Goal: Find specific page/section: Find specific page/section

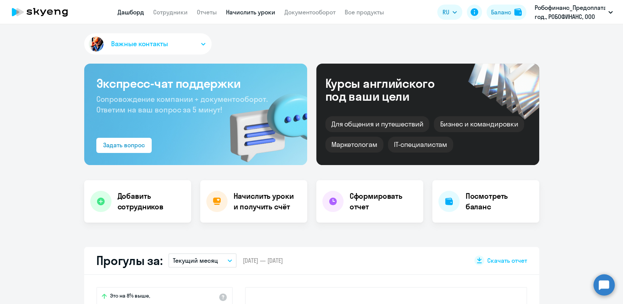
click at [251, 14] on link "Начислить уроки" at bounding box center [250, 12] width 49 height 8
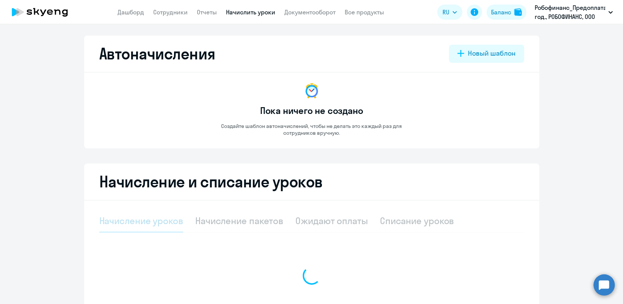
select select "10"
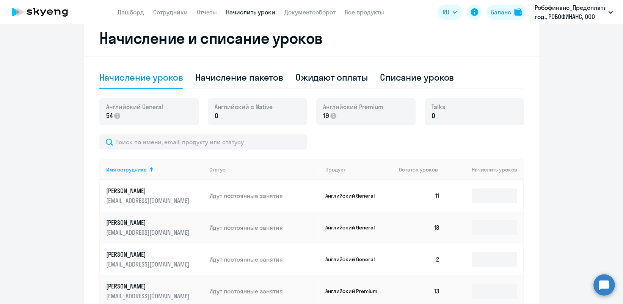
scroll to position [152, 0]
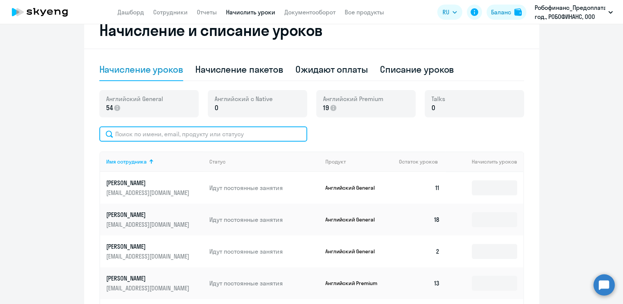
click at [260, 133] on input "text" at bounding box center [203, 134] width 208 height 15
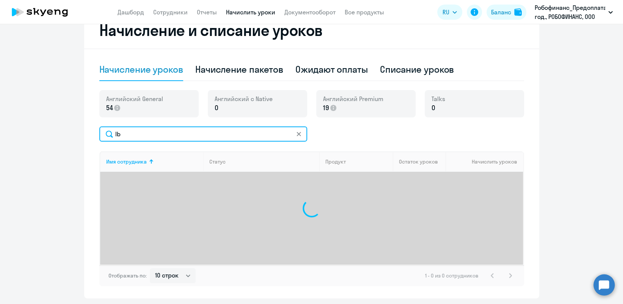
type input "l"
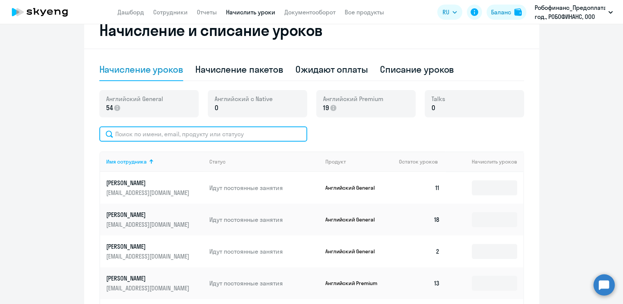
click at [276, 135] on input "text" at bounding box center [203, 134] width 208 height 15
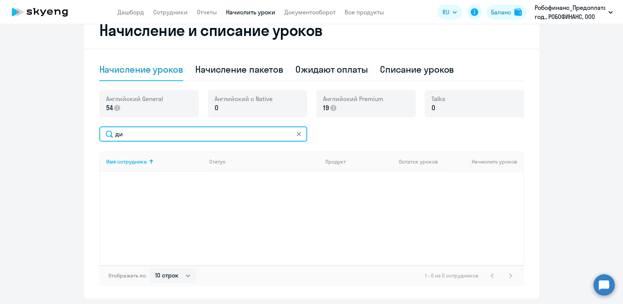
type input "д"
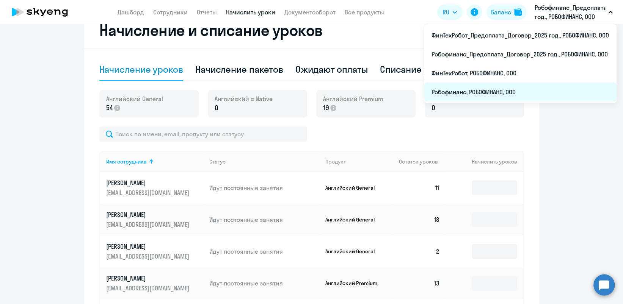
click at [502, 88] on li "Робофинанс, РОБОФИНАНС, ООО" at bounding box center [520, 92] width 193 height 19
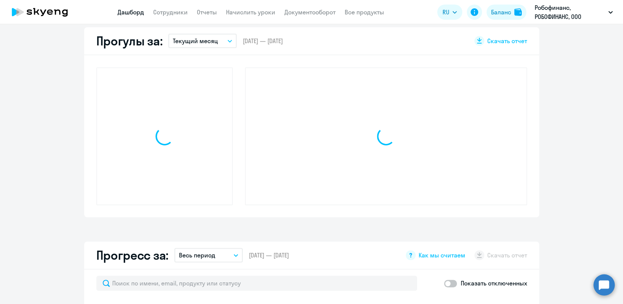
scroll to position [220, 0]
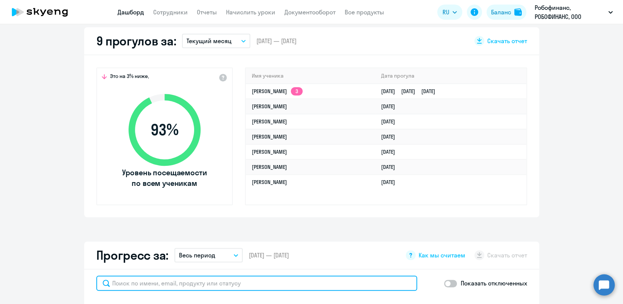
click at [179, 280] on input "text" at bounding box center [256, 283] width 321 height 15
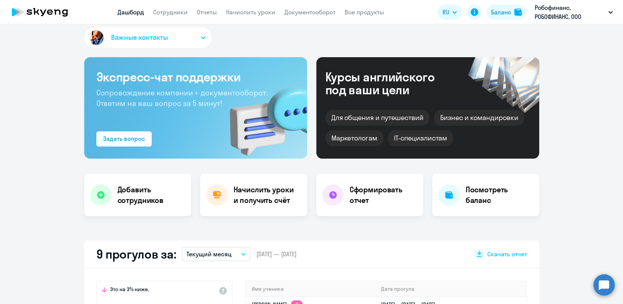
scroll to position [0, 0]
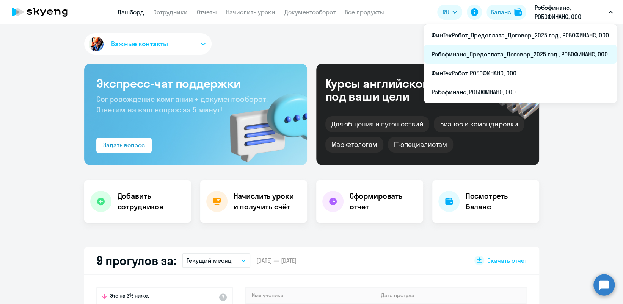
type input "[PERSON_NAME]"
click at [517, 55] on li "Робофинанс_Предоплата_Договор_2025 год., РОБОФИНАНС, ООО" at bounding box center [520, 54] width 193 height 19
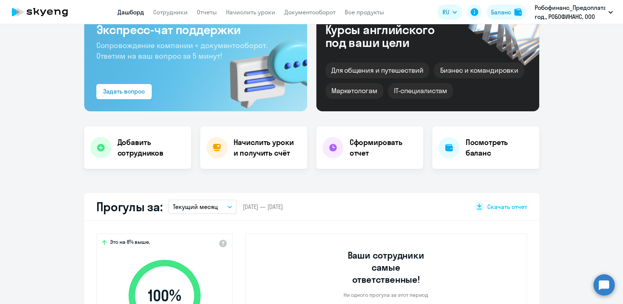
scroll to position [50, 0]
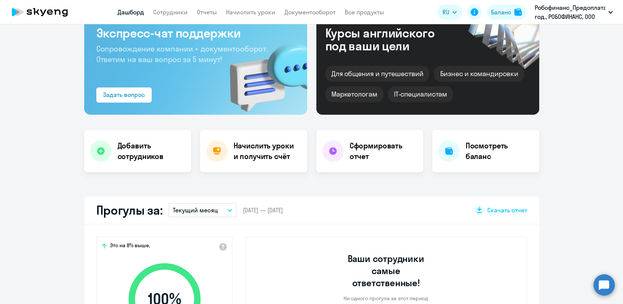
click at [166, 16] on app-menu-item-link "Сотрудники" at bounding box center [170, 12] width 34 height 9
click at [169, 12] on link "Сотрудники" at bounding box center [170, 12] width 34 height 8
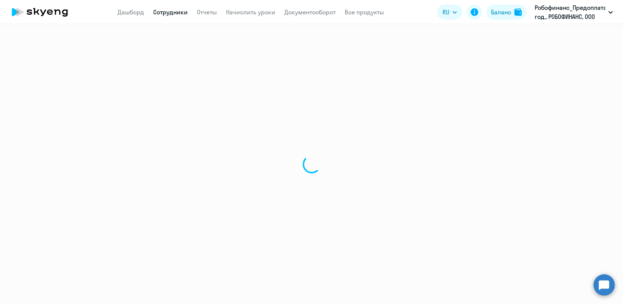
select select "30"
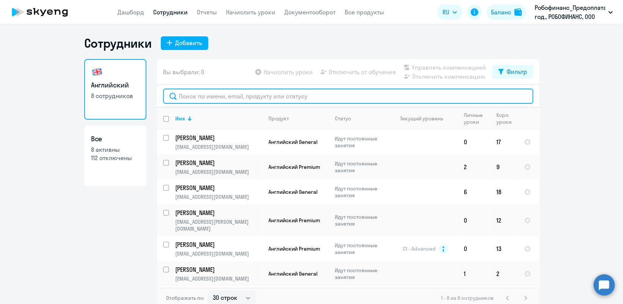
click at [238, 97] on input "text" at bounding box center [348, 96] width 370 height 15
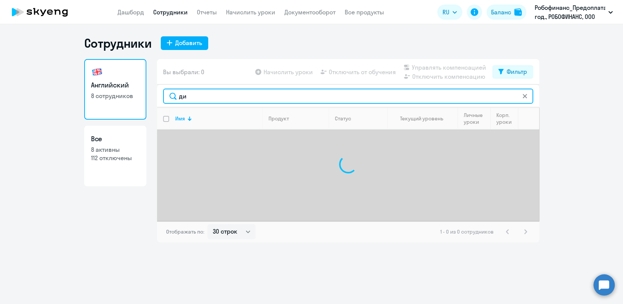
type input "д"
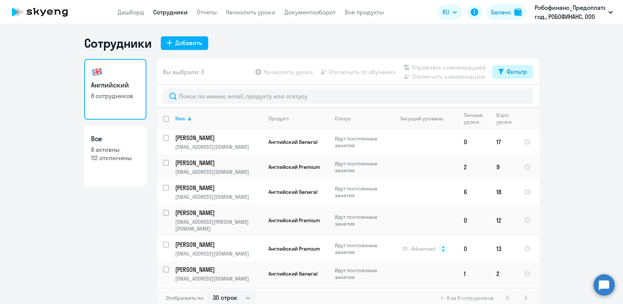
click at [502, 70] on button "Фильтр" at bounding box center [512, 72] width 41 height 14
click at [523, 97] on div "Показать отключенных от обучения" at bounding box center [468, 99] width 122 height 32
click at [519, 94] on span at bounding box center [516, 97] width 13 height 8
click at [510, 96] on input "checkbox" at bounding box center [510, 96] width 0 height 0
checkbox input "true"
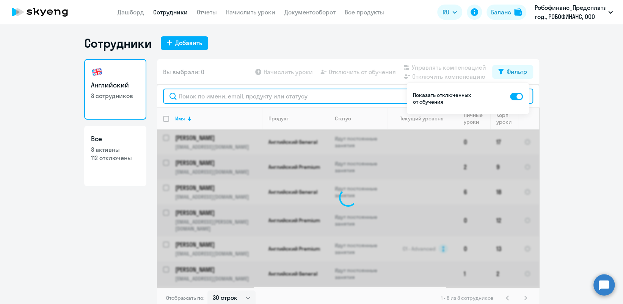
click at [317, 97] on input "text" at bounding box center [348, 96] width 370 height 15
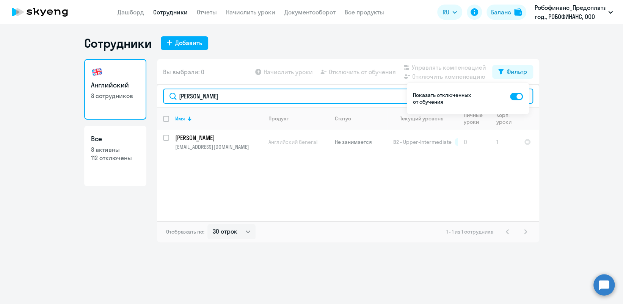
type input "[PERSON_NAME]"
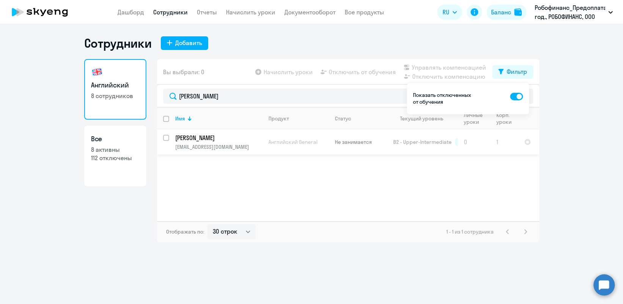
click at [167, 135] on input "select row 14498045" at bounding box center [170, 142] width 15 height 15
checkbox input "true"
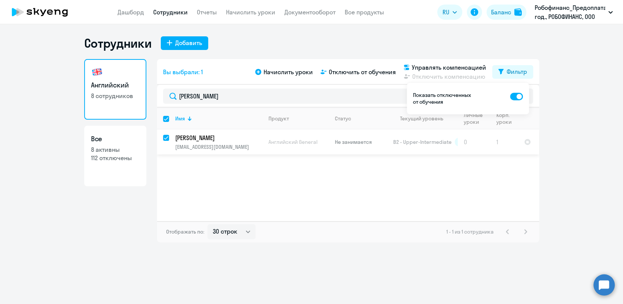
click at [351, 146] on td "Не занимается" at bounding box center [358, 142] width 58 height 25
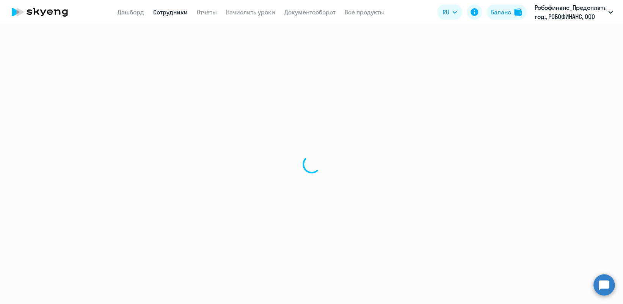
select select "english"
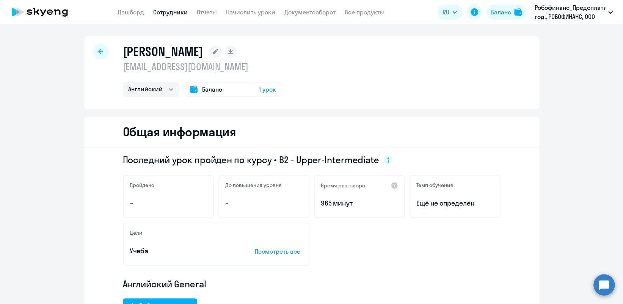
drag, startPoint x: 212, startPoint y: 67, endPoint x: 117, endPoint y: 66, distance: 94.8
click at [117, 66] on div "[PERSON_NAME] [EMAIL_ADDRESS][DOMAIN_NAME] Английский Баланс 1 урок" at bounding box center [311, 72] width 455 height 73
drag, startPoint x: 117, startPoint y: 66, endPoint x: 130, endPoint y: 67, distance: 13.3
copy p "[EMAIL_ADDRESS][DOMAIN_NAME]"
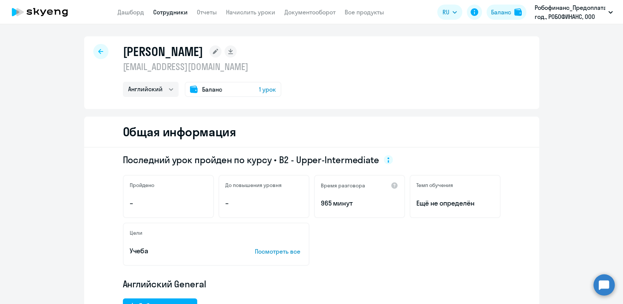
click at [99, 47] on div at bounding box center [100, 51] width 15 height 15
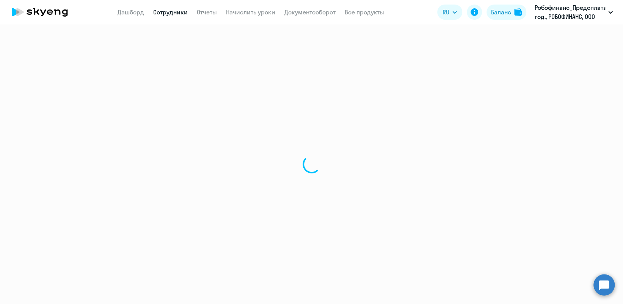
select select "30"
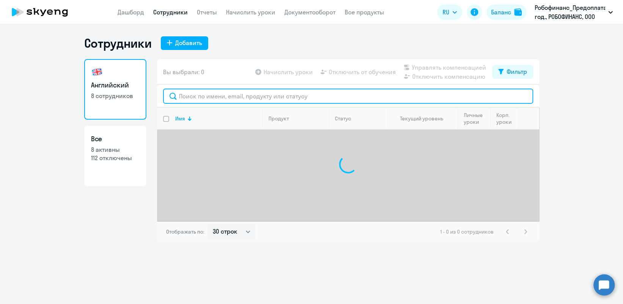
click at [343, 92] on input "text" at bounding box center [348, 96] width 370 height 15
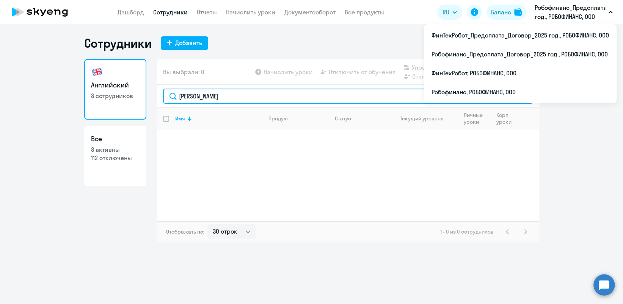
drag, startPoint x: 220, startPoint y: 98, endPoint x: 144, endPoint y: 112, distance: 76.8
click at [144, 112] on div "Английский 8 сотрудников Все 8 активны 112 отключены Вы выбрали: 0 Начислить ур…" at bounding box center [311, 150] width 455 height 183
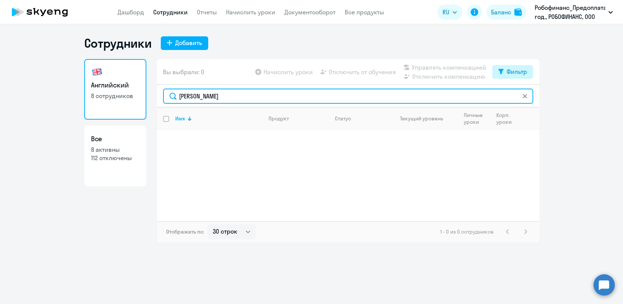
type input "[PERSON_NAME]"
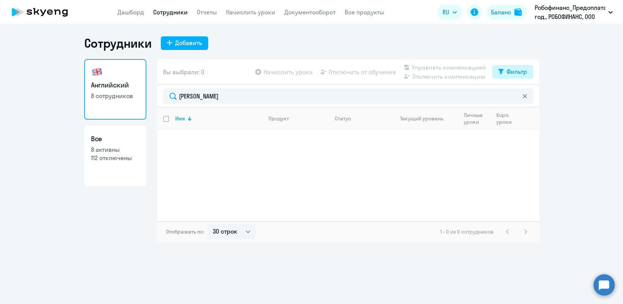
click at [507, 73] on div "Фильтр" at bounding box center [516, 71] width 20 height 9
click at [523, 95] on span at bounding box center [520, 97] width 13 height 8
click at [514, 96] on input "checkbox" at bounding box center [513, 96] width 0 height 0
checkbox input "true"
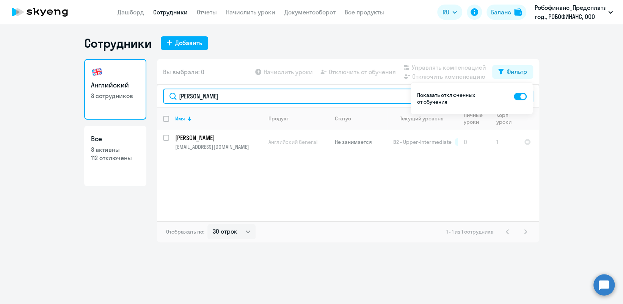
drag, startPoint x: 212, startPoint y: 97, endPoint x: 175, endPoint y: 98, distance: 37.2
click at [175, 98] on input "[PERSON_NAME]" at bounding box center [348, 96] width 370 height 15
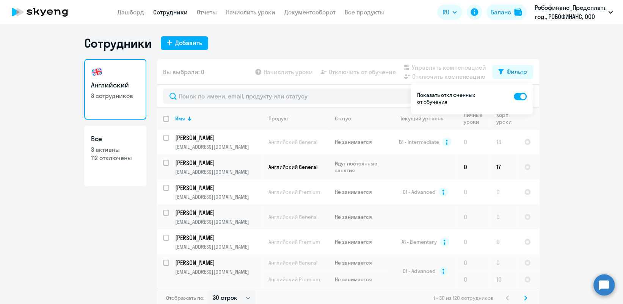
click at [557, 85] on ng-component "Сотрудники Добавить Английский 8 сотрудников Все 8 активны 112 отключены Вы выб…" at bounding box center [311, 172] width 623 height 273
click at [561, 91] on ng-component "Сотрудники Добавить Английский 8 сотрудников Все 8 активны 112 отключены Вы выб…" at bounding box center [311, 172] width 623 height 273
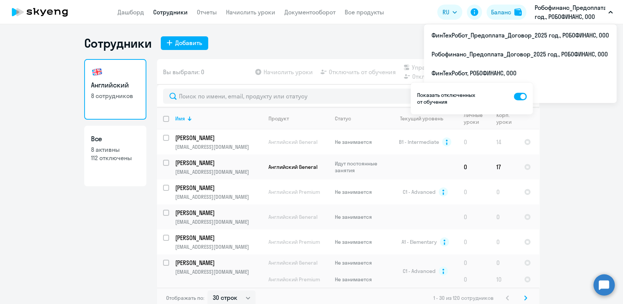
click at [558, 11] on p "Робофинанс_Предоплата_Договор_2025 год., РОБОФИНАНС, ООО" at bounding box center [570, 12] width 71 height 18
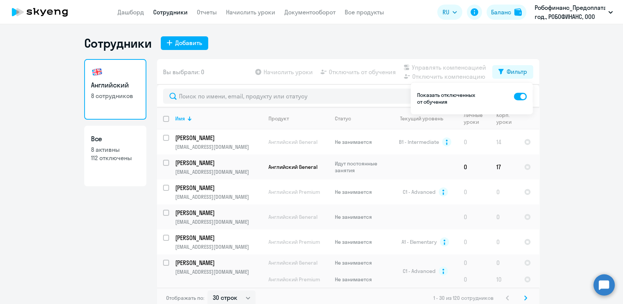
click at [558, 11] on p "Робофинанс_Предоплата_Договор_2025 год., РОБОФИНАНС, ООО" at bounding box center [570, 12] width 71 height 18
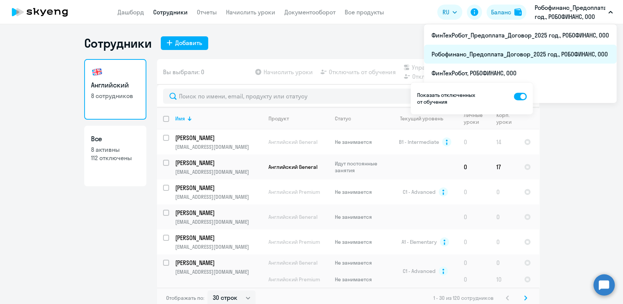
click at [538, 54] on li "Робофинанс_Предоплата_Договор_2025 год., РОБОФИНАНС, ООО" at bounding box center [520, 54] width 193 height 19
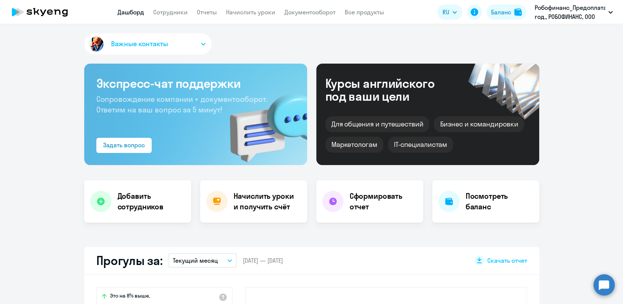
select select "30"
click at [180, 11] on link "Сотрудники" at bounding box center [170, 12] width 34 height 8
select select "30"
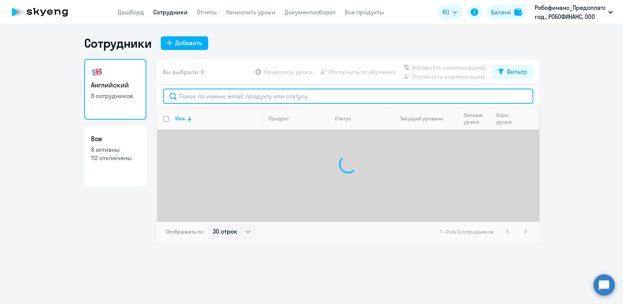
click at [225, 97] on input "text" at bounding box center [348, 96] width 370 height 15
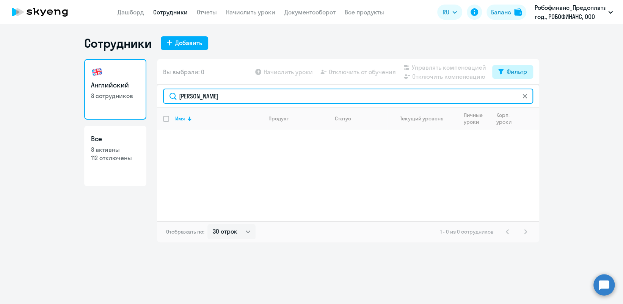
type input "[PERSON_NAME]"
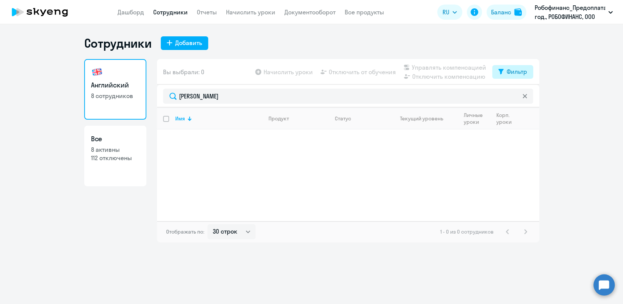
click at [506, 70] on button "Фильтр" at bounding box center [512, 72] width 41 height 14
click at [523, 96] on span at bounding box center [520, 97] width 13 height 8
click at [514, 96] on input "checkbox" at bounding box center [513, 96] width 0 height 0
checkbox input "true"
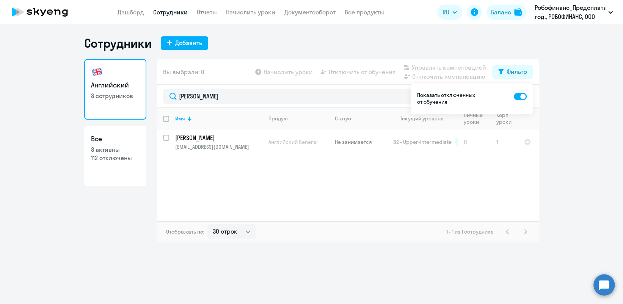
click at [220, 172] on div "Имя Продукт Статус Текущий уровень Личные уроки Корп. уроки [PERSON_NAME] [EMAI…" at bounding box center [348, 165] width 382 height 114
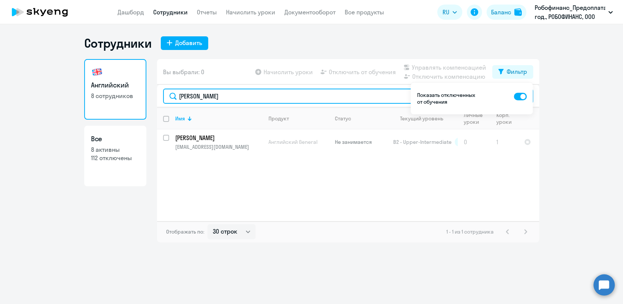
drag, startPoint x: 214, startPoint y: 100, endPoint x: 173, endPoint y: 95, distance: 41.6
click at [173, 95] on input "[PERSON_NAME]" at bounding box center [348, 96] width 370 height 15
drag, startPoint x: 205, startPoint y: 95, endPoint x: 168, endPoint y: 110, distance: 40.5
click at [167, 110] on div "Вы выбрали: 0 Начислить уроки Отключить от обучения Управлять компенсацией Откл…" at bounding box center [348, 150] width 382 height 183
drag, startPoint x: 229, startPoint y: 99, endPoint x: 161, endPoint y: 116, distance: 70.9
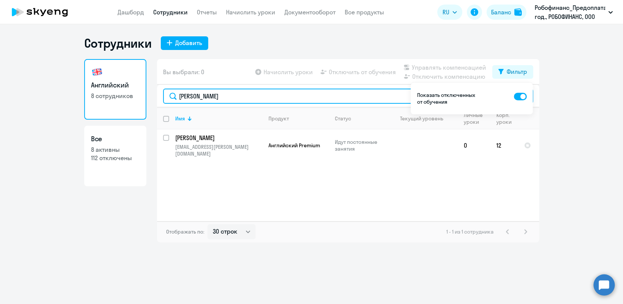
click at [161, 116] on div "Вы выбрали: 0 Начислить уроки Отключить от обучения Управлять компенсацией Откл…" at bounding box center [348, 150] width 382 height 183
type input "[PERSON_NAME]"
